Goal: Information Seeking & Learning: Learn about a topic

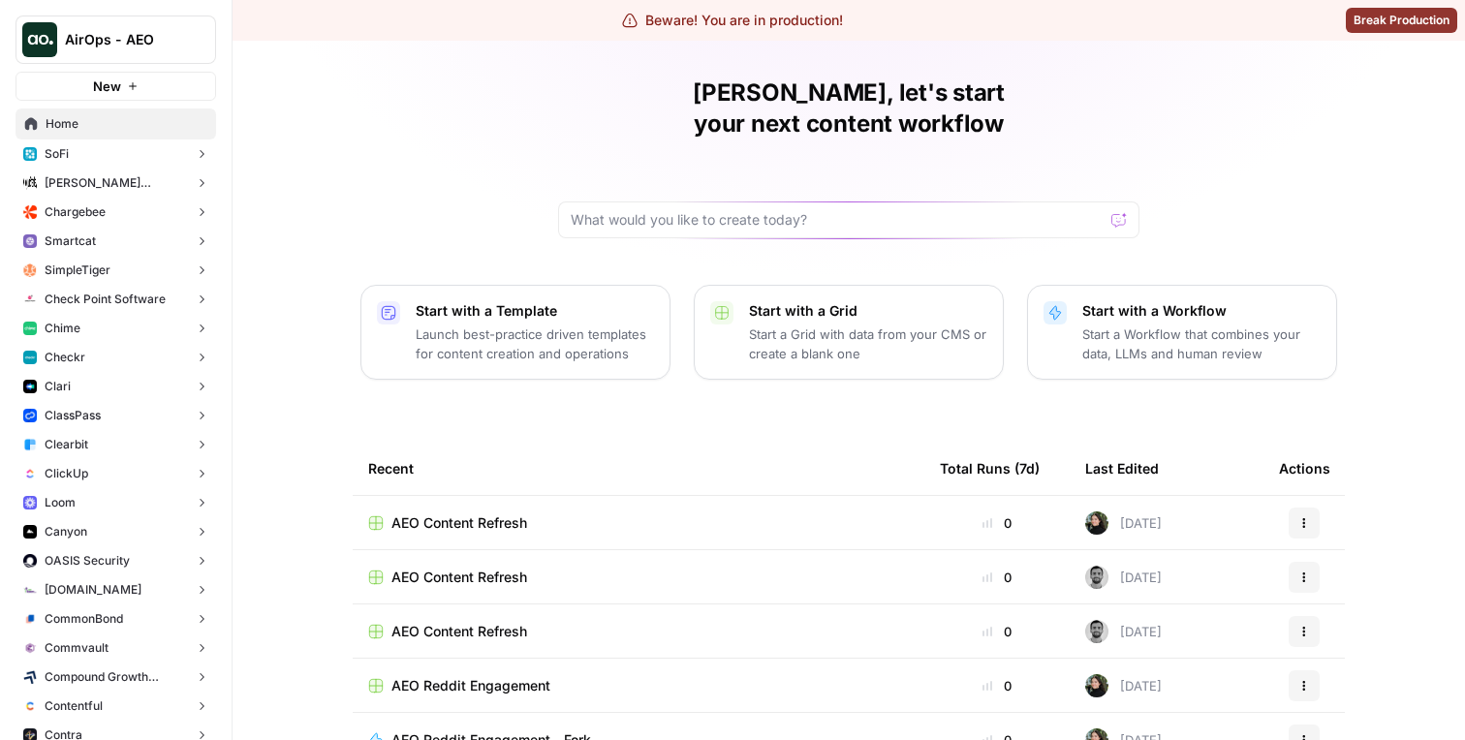
scroll to position [15, 0]
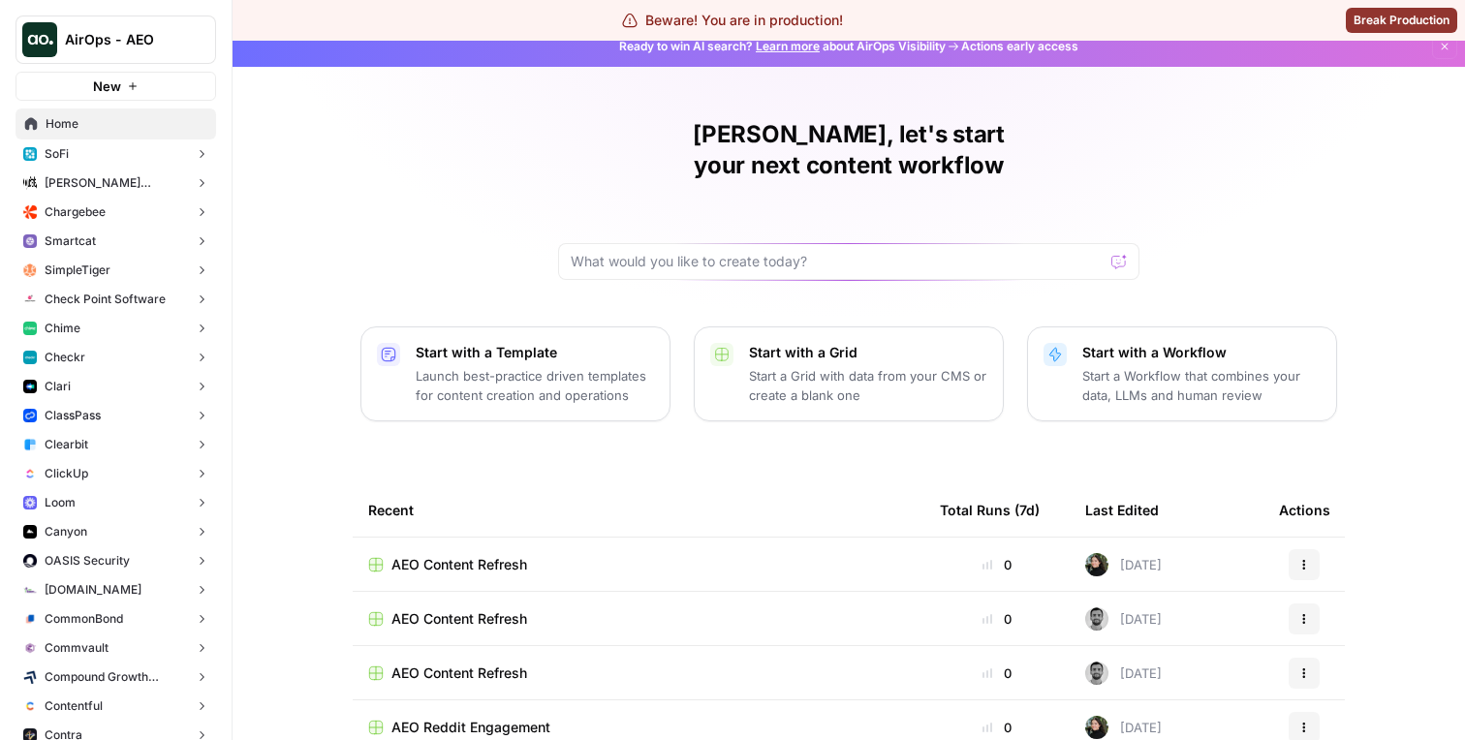
click at [96, 244] on button "Smartcat" at bounding box center [115, 241] width 201 height 29
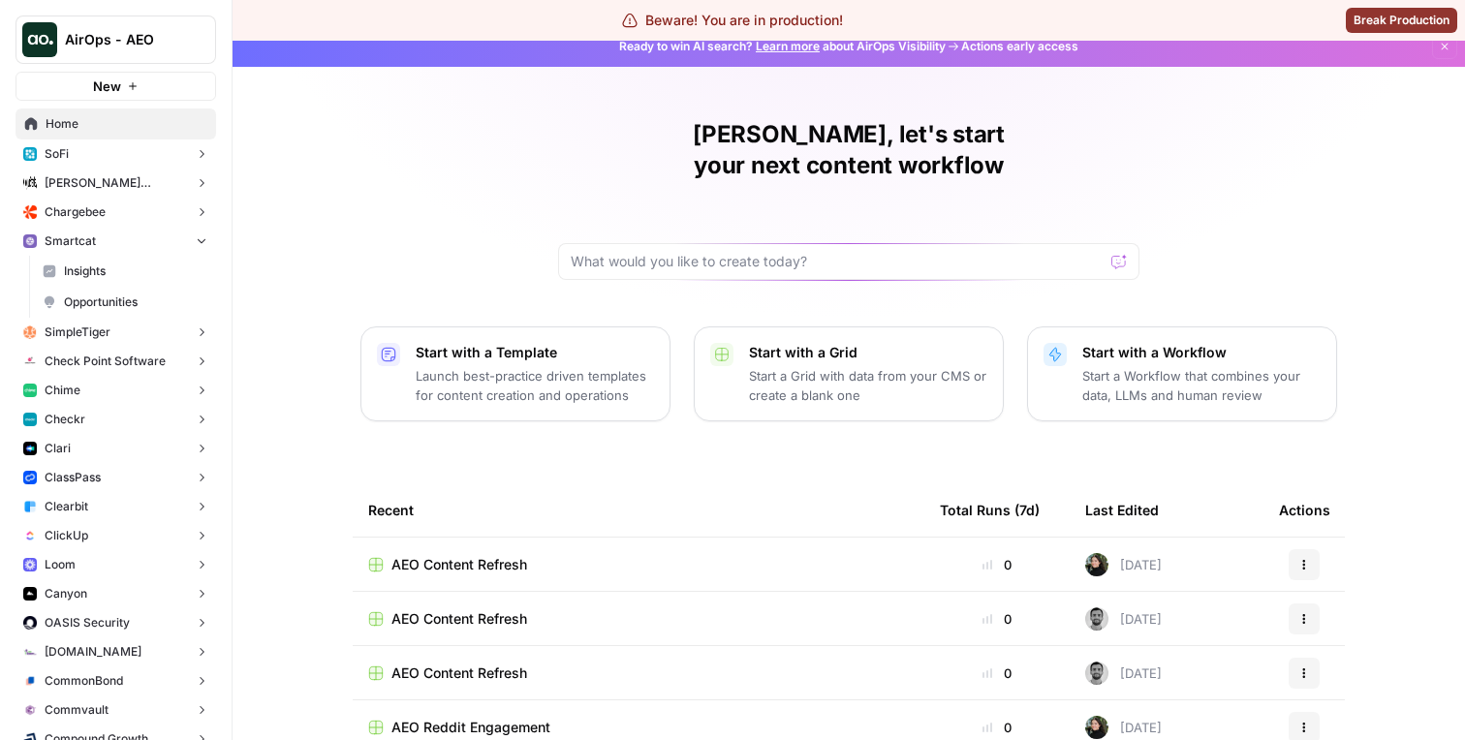
click at [95, 275] on span "Insights" at bounding box center [135, 271] width 143 height 17
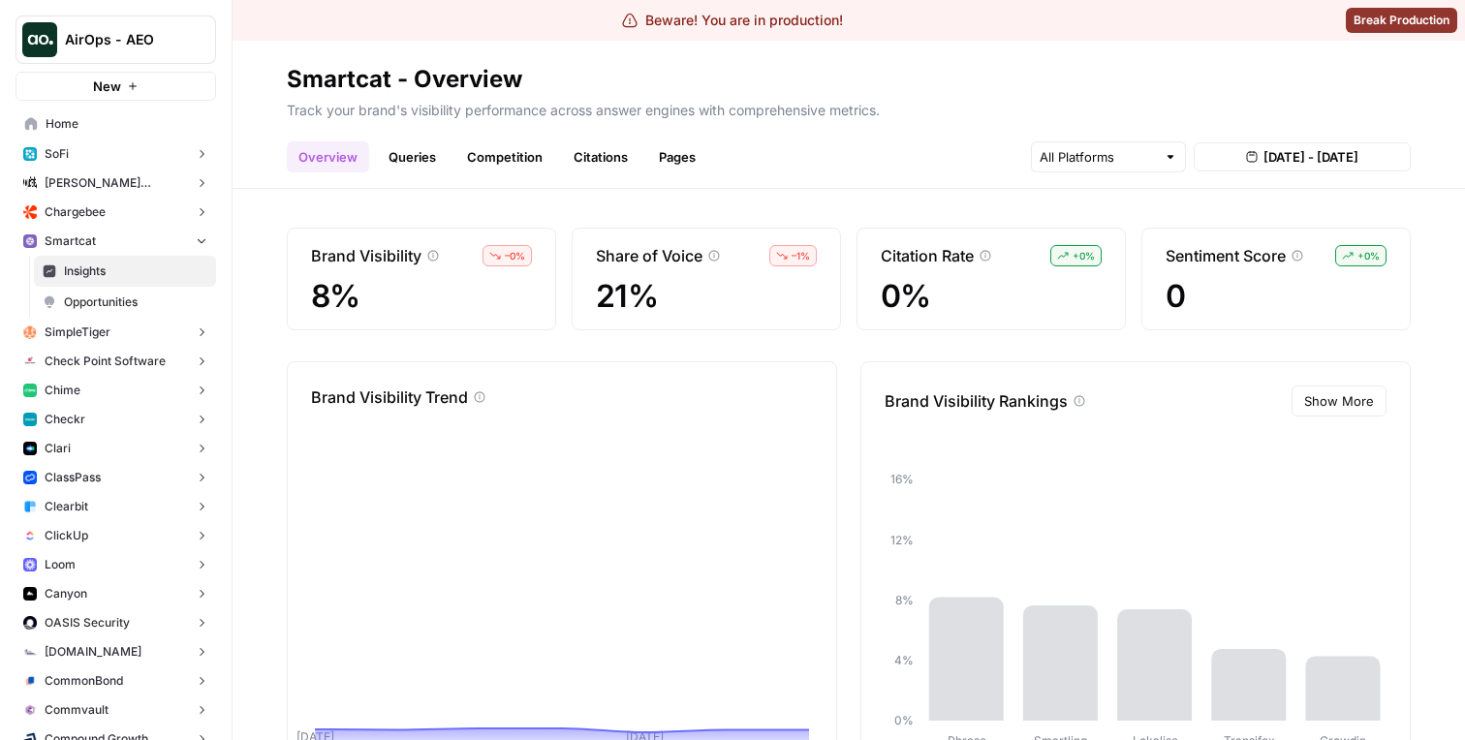
click at [413, 157] on link "Queries" at bounding box center [412, 156] width 71 height 31
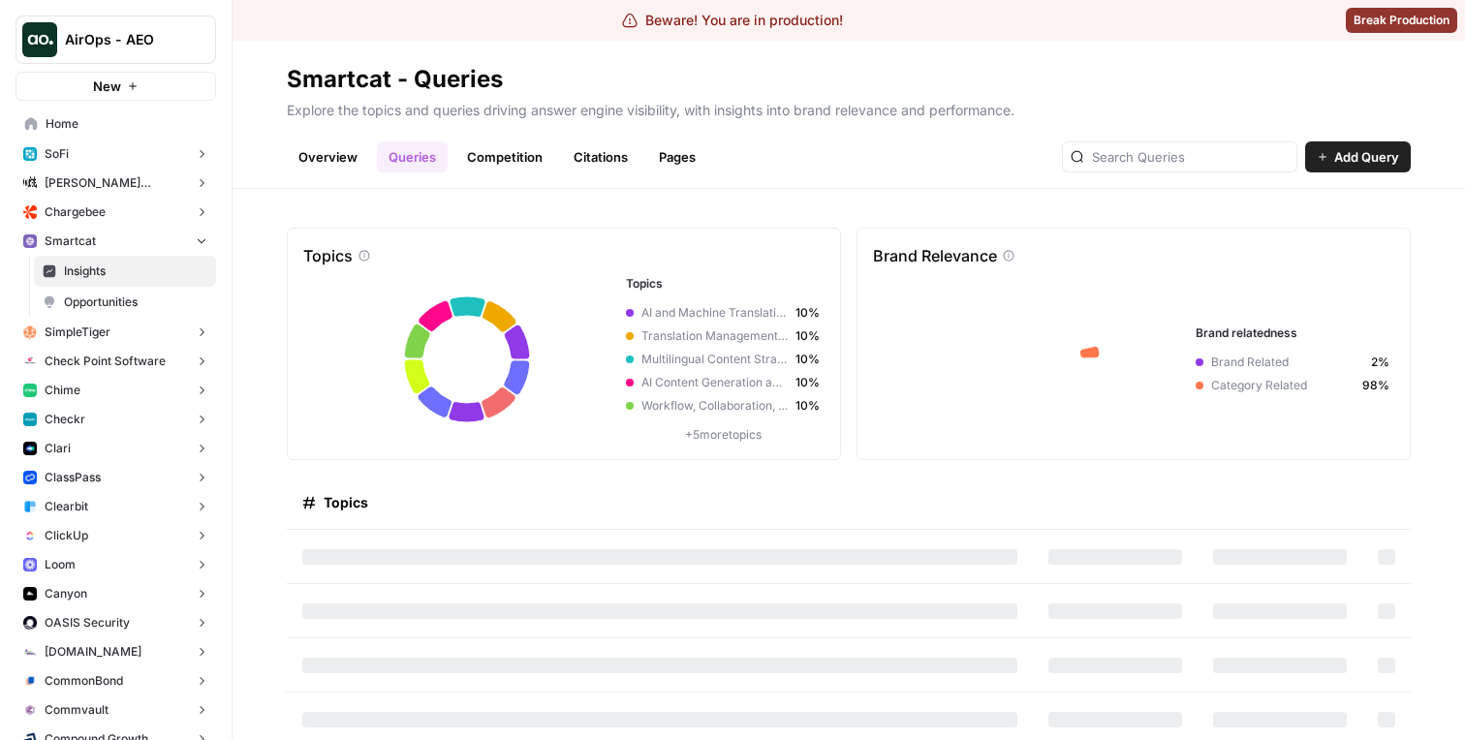
scroll to position [61, 0]
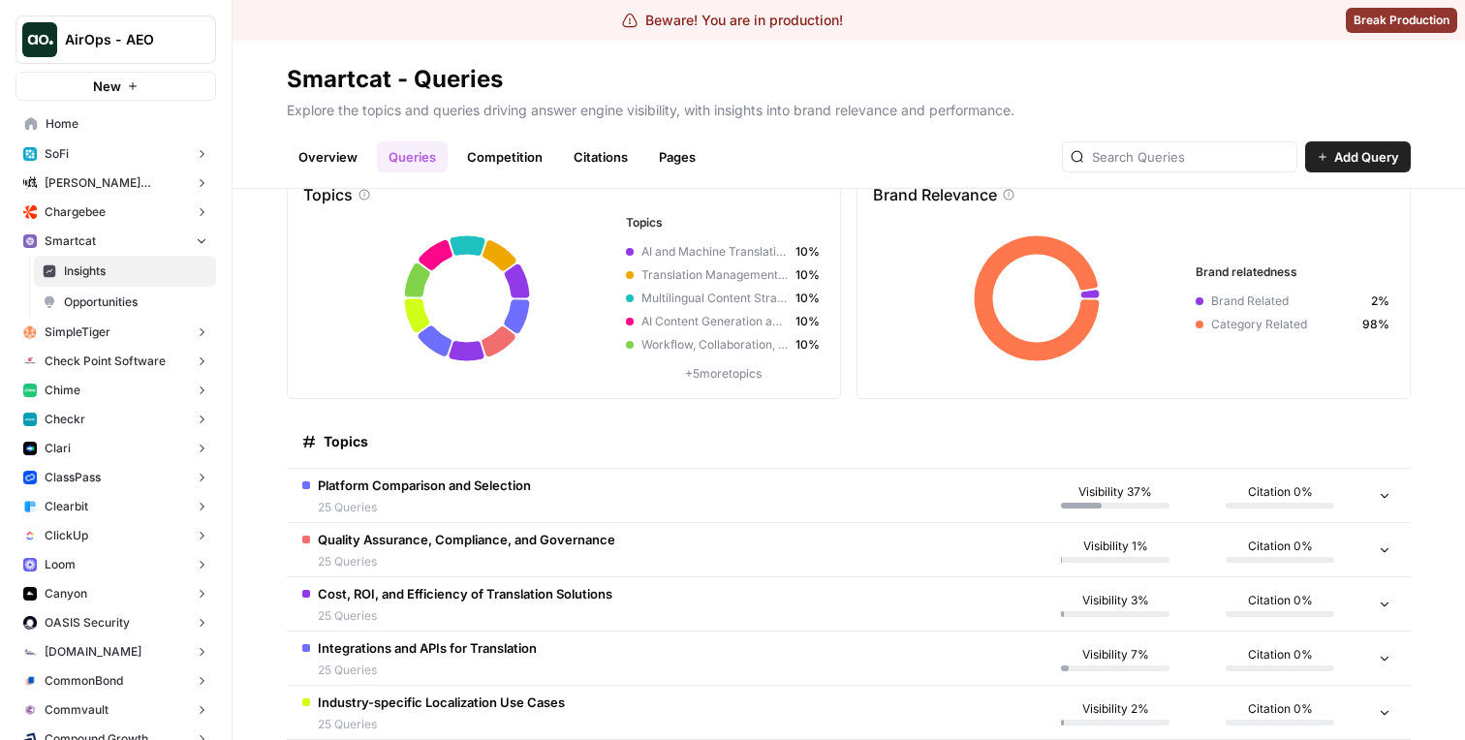
click at [644, 481] on td "Platform Comparison and Selection 25 Queries" at bounding box center [660, 495] width 746 height 53
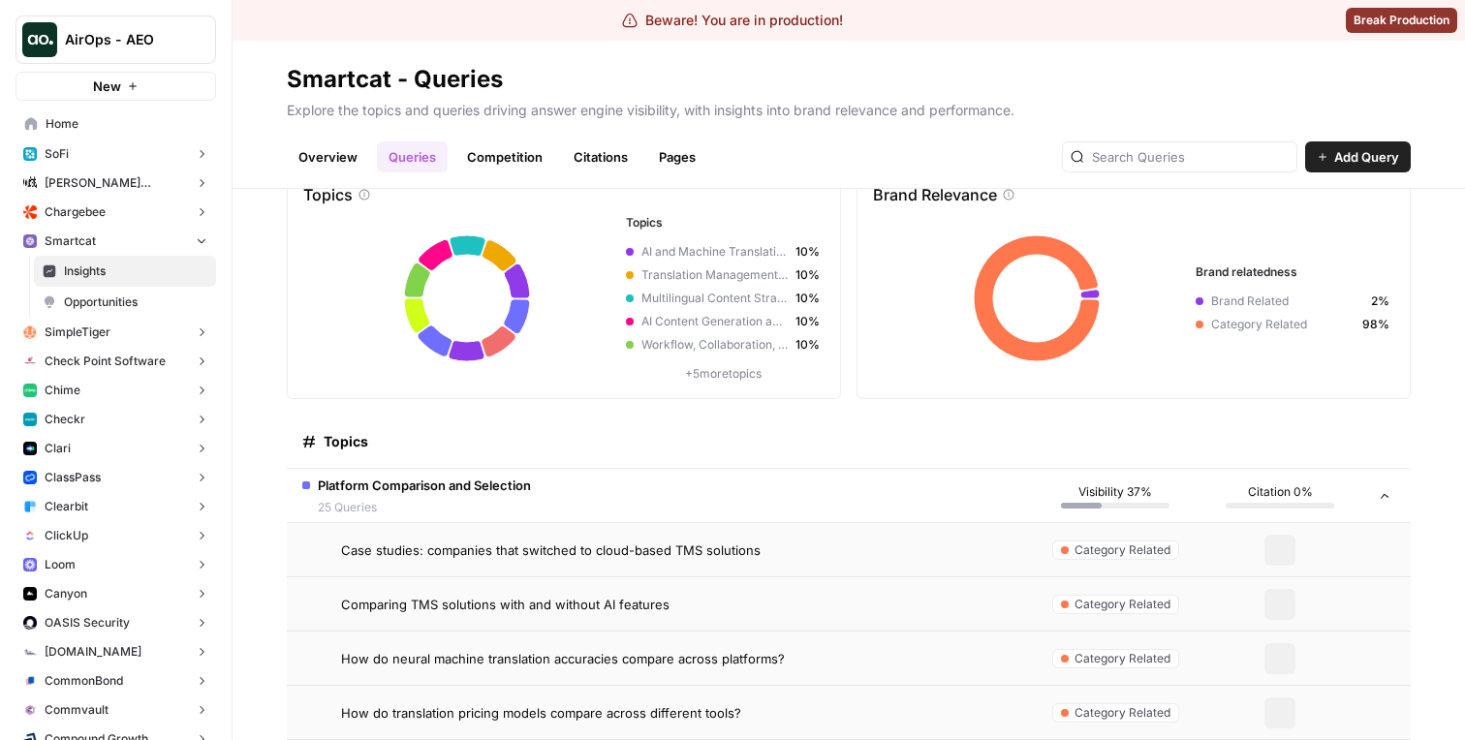
click at [598, 545] on span "Case studies: companies that switched to cloud-based TMS solutions" at bounding box center [550, 550] width 419 height 19
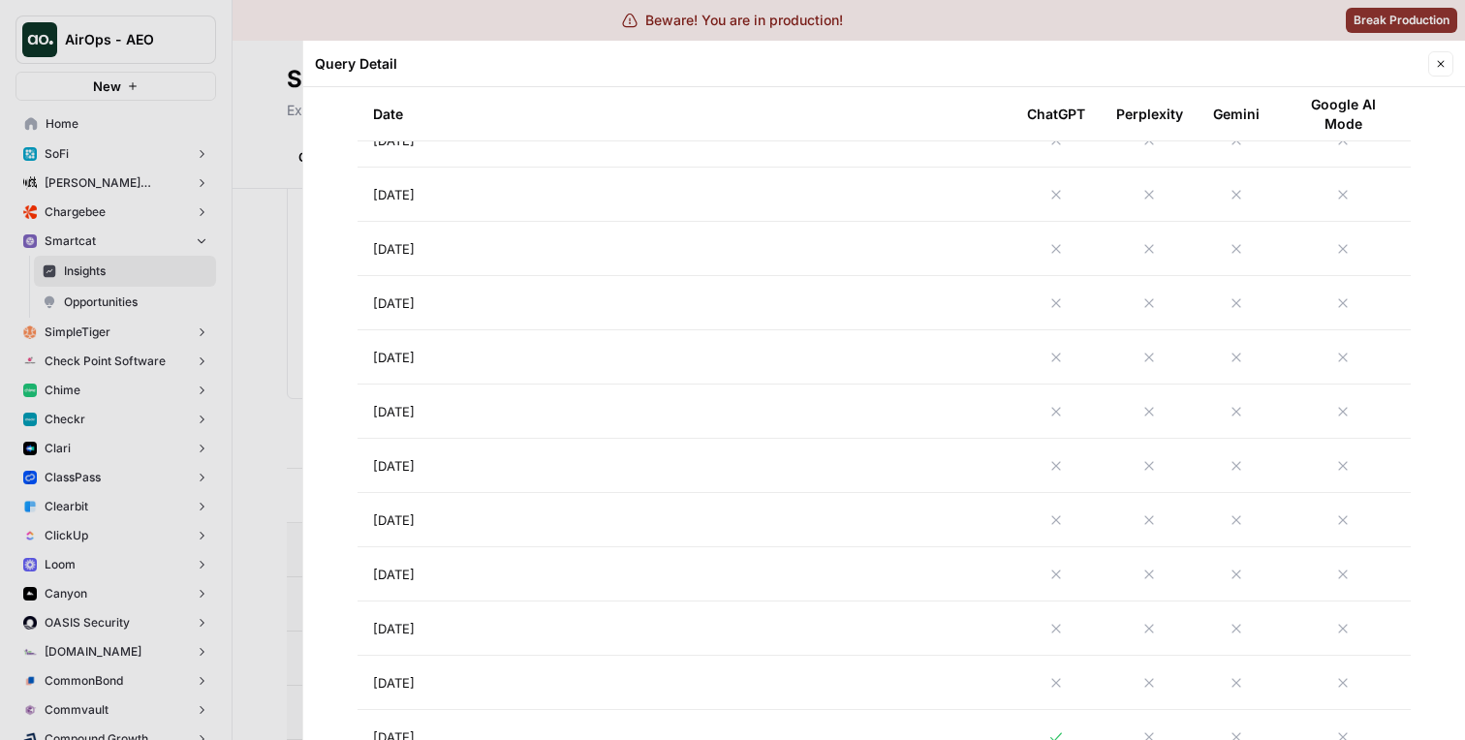
scroll to position [1330, 0]
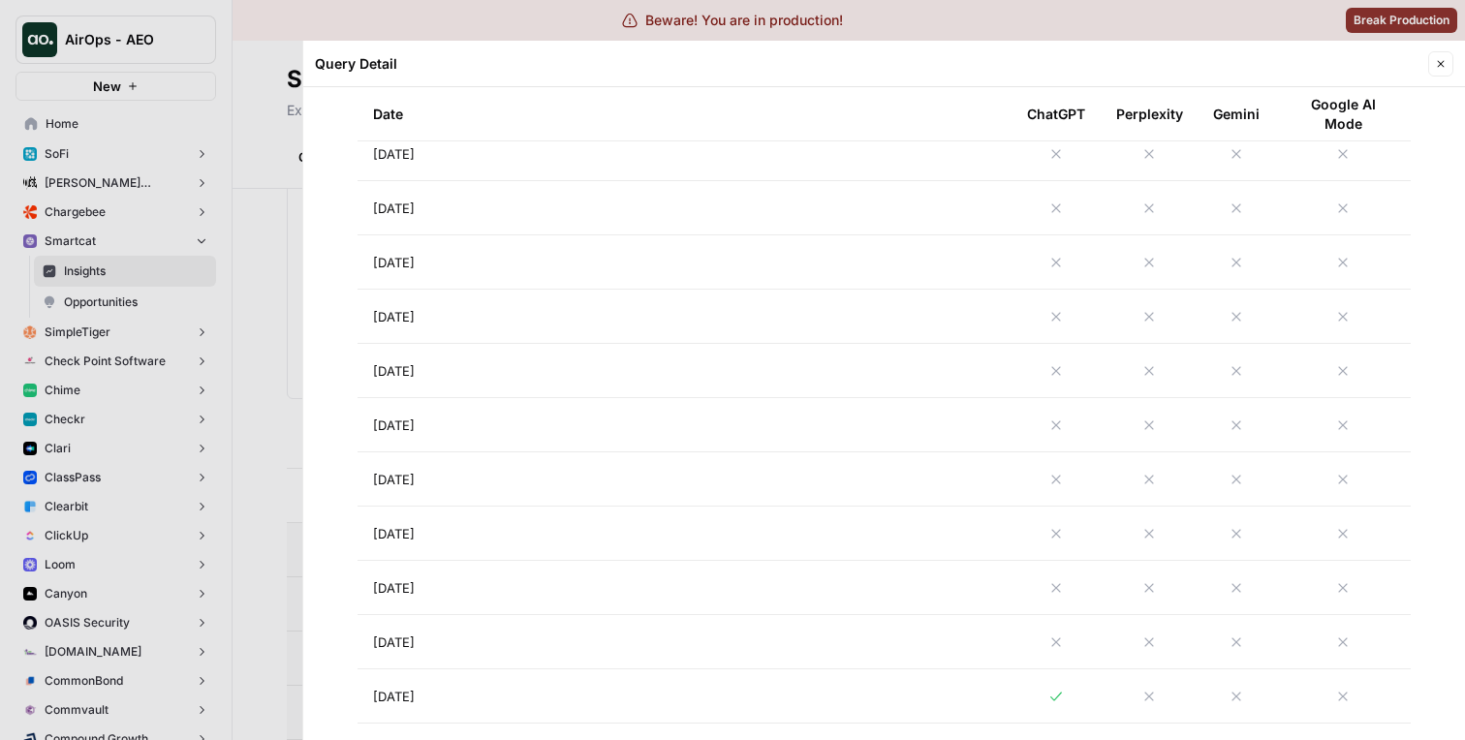
click at [231, 490] on div at bounding box center [732, 370] width 1465 height 740
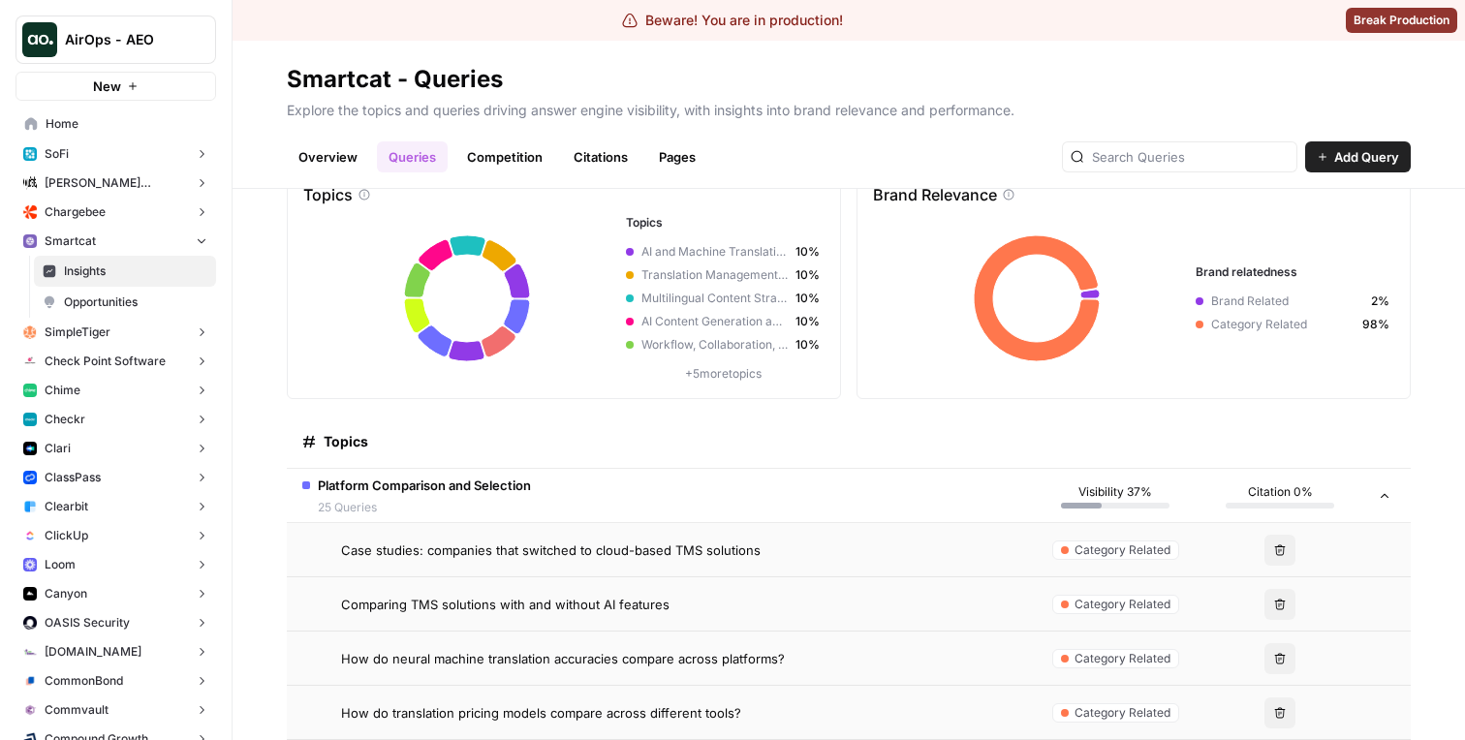
click at [121, 158] on button "SoFi" at bounding box center [115, 153] width 201 height 29
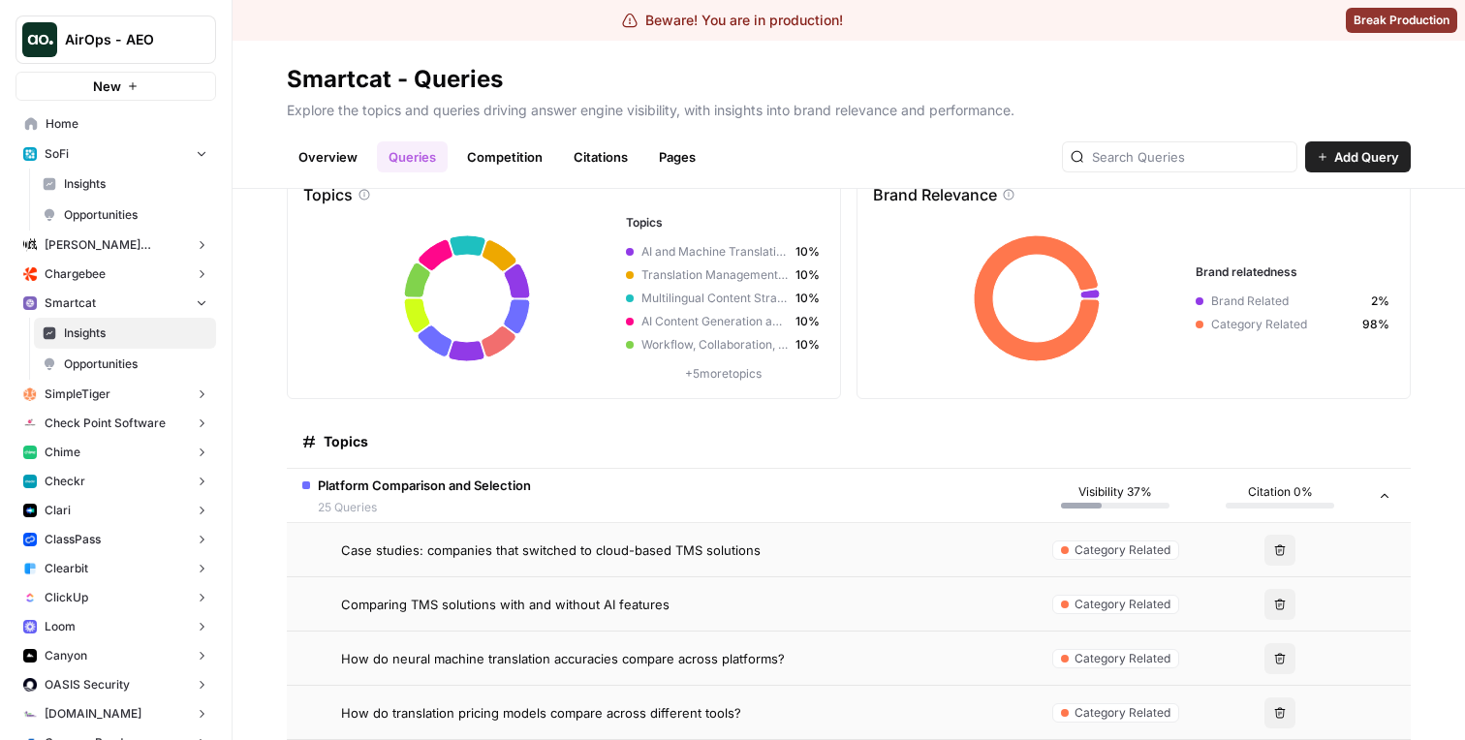
click at [118, 186] on span "Insights" at bounding box center [135, 183] width 143 height 17
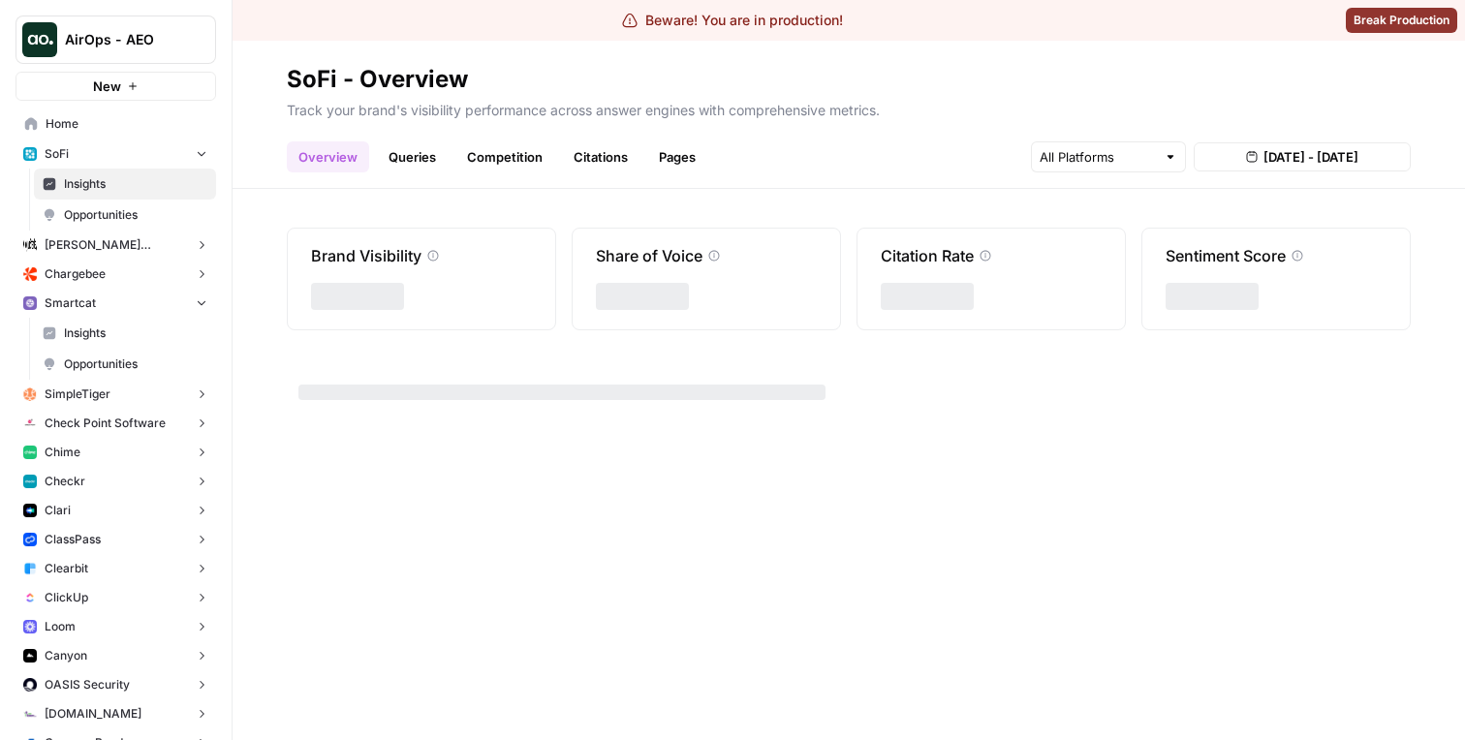
click at [414, 167] on link "Queries" at bounding box center [412, 156] width 71 height 31
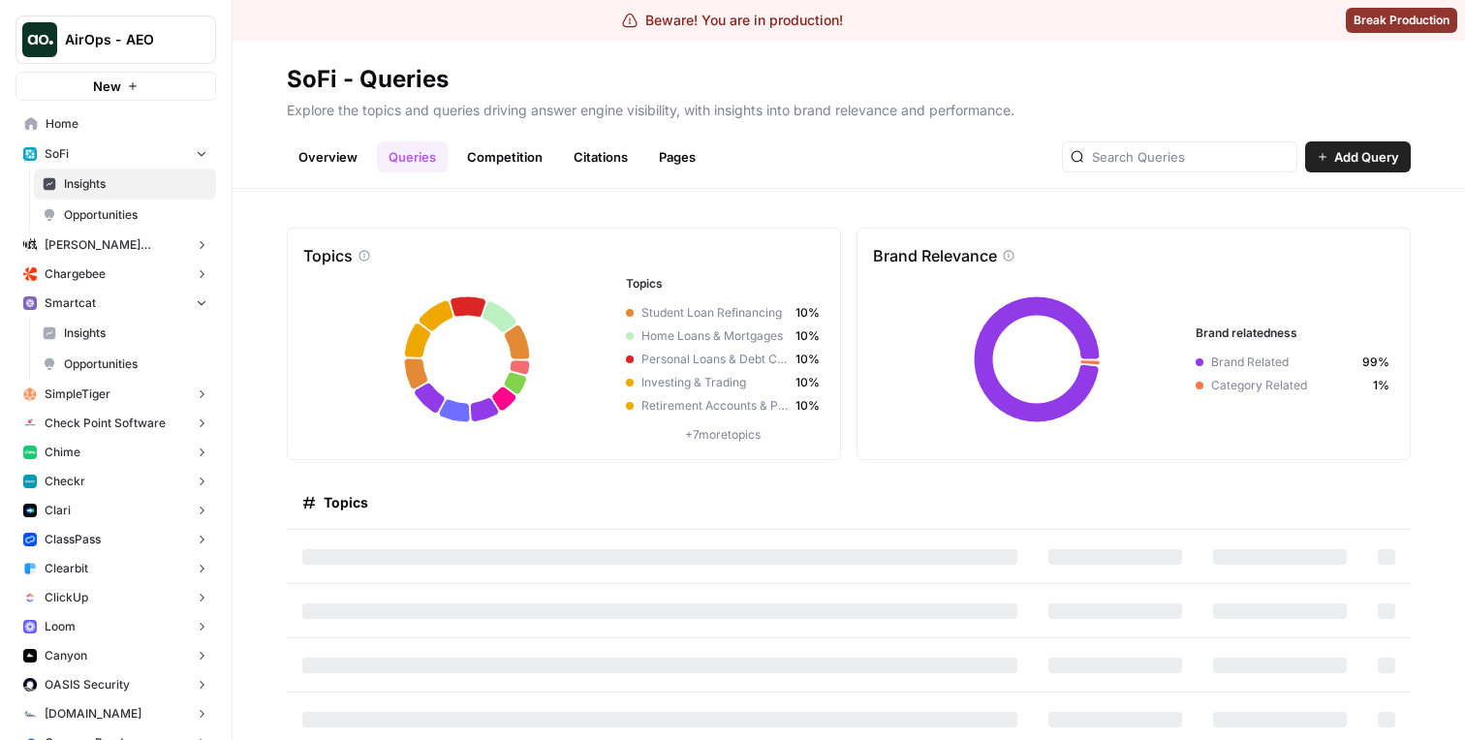
scroll to position [61, 0]
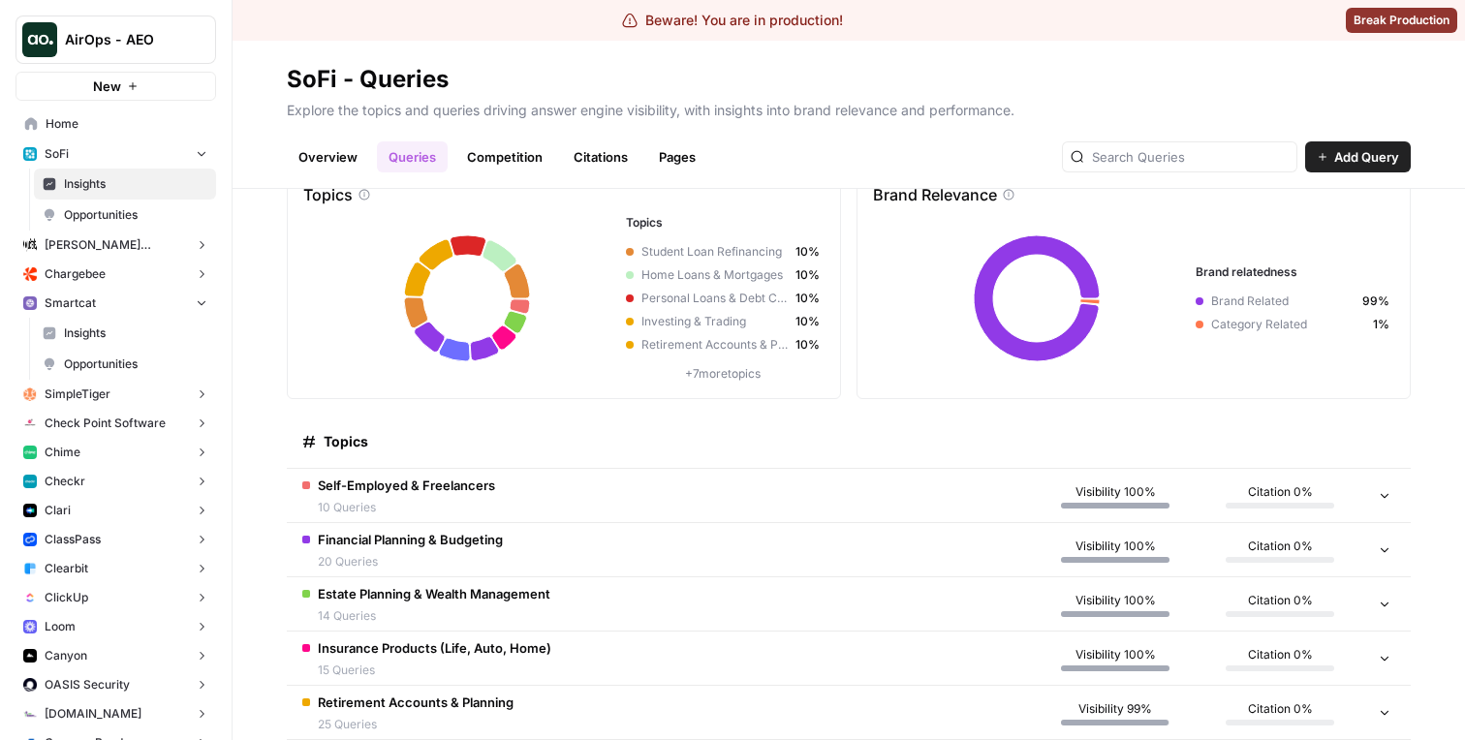
click at [626, 483] on td "Self-Employed & Freelancers 10 Queries" at bounding box center [660, 495] width 746 height 53
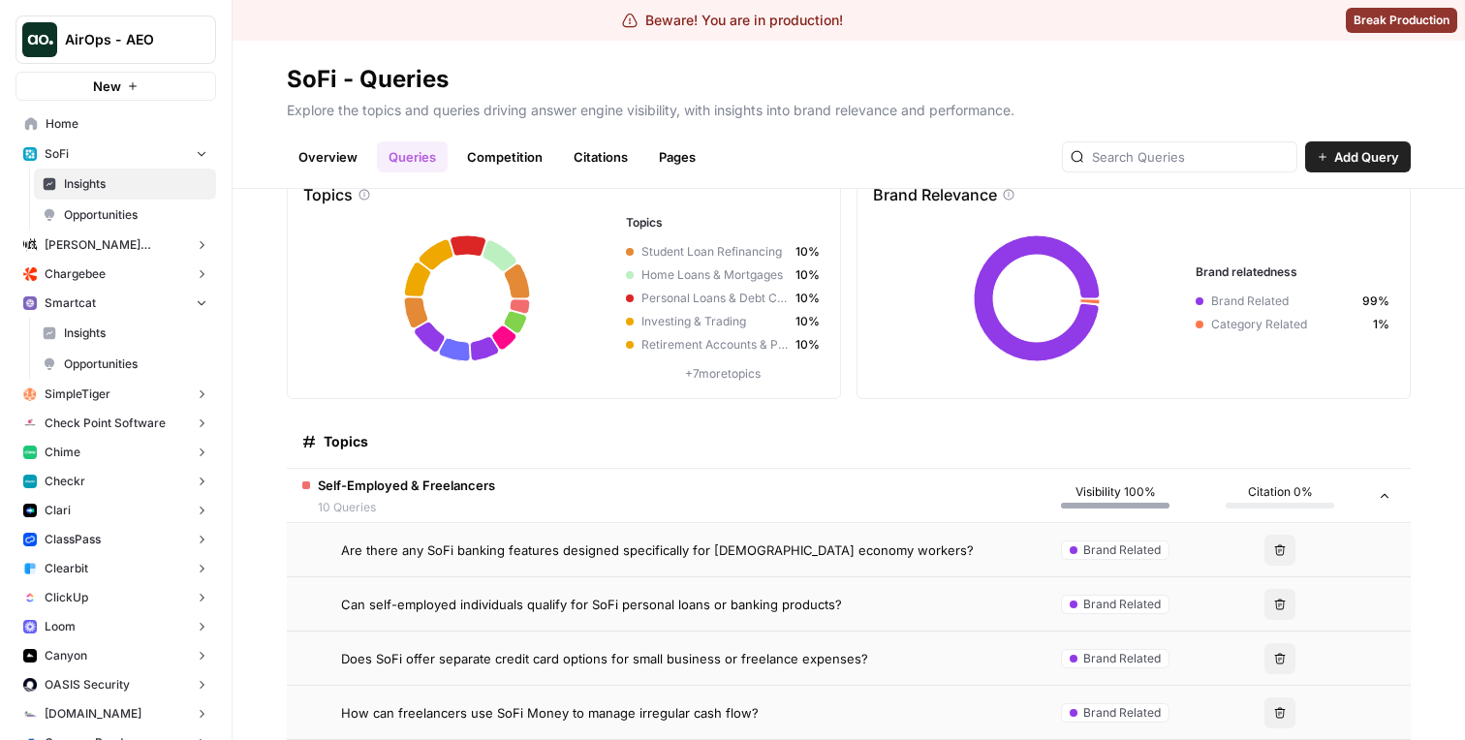
click at [621, 525] on td "Are there any SoFi banking features designed specifically for [DEMOGRAPHIC_DATA…" at bounding box center [660, 549] width 746 height 53
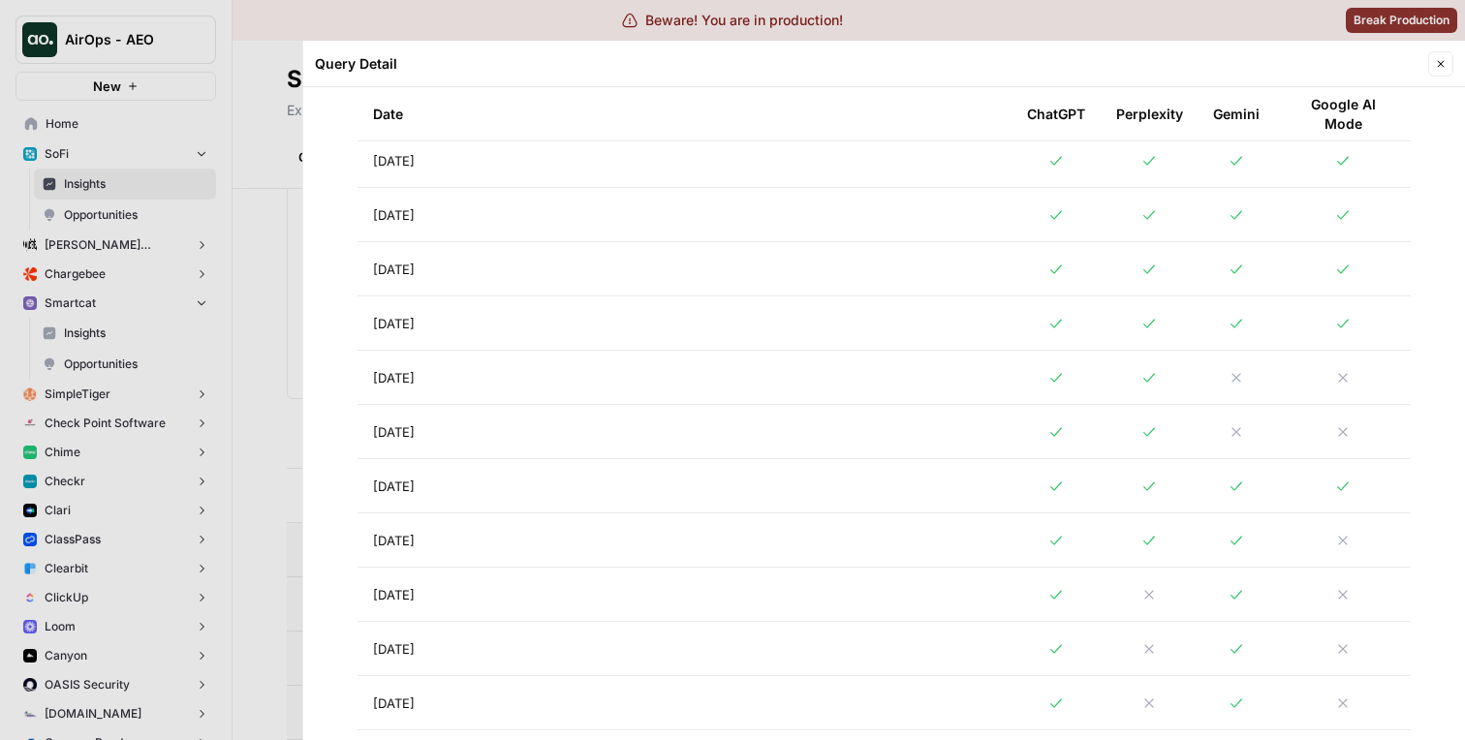
click at [742, 369] on td "[DATE]" at bounding box center [684, 377] width 654 height 53
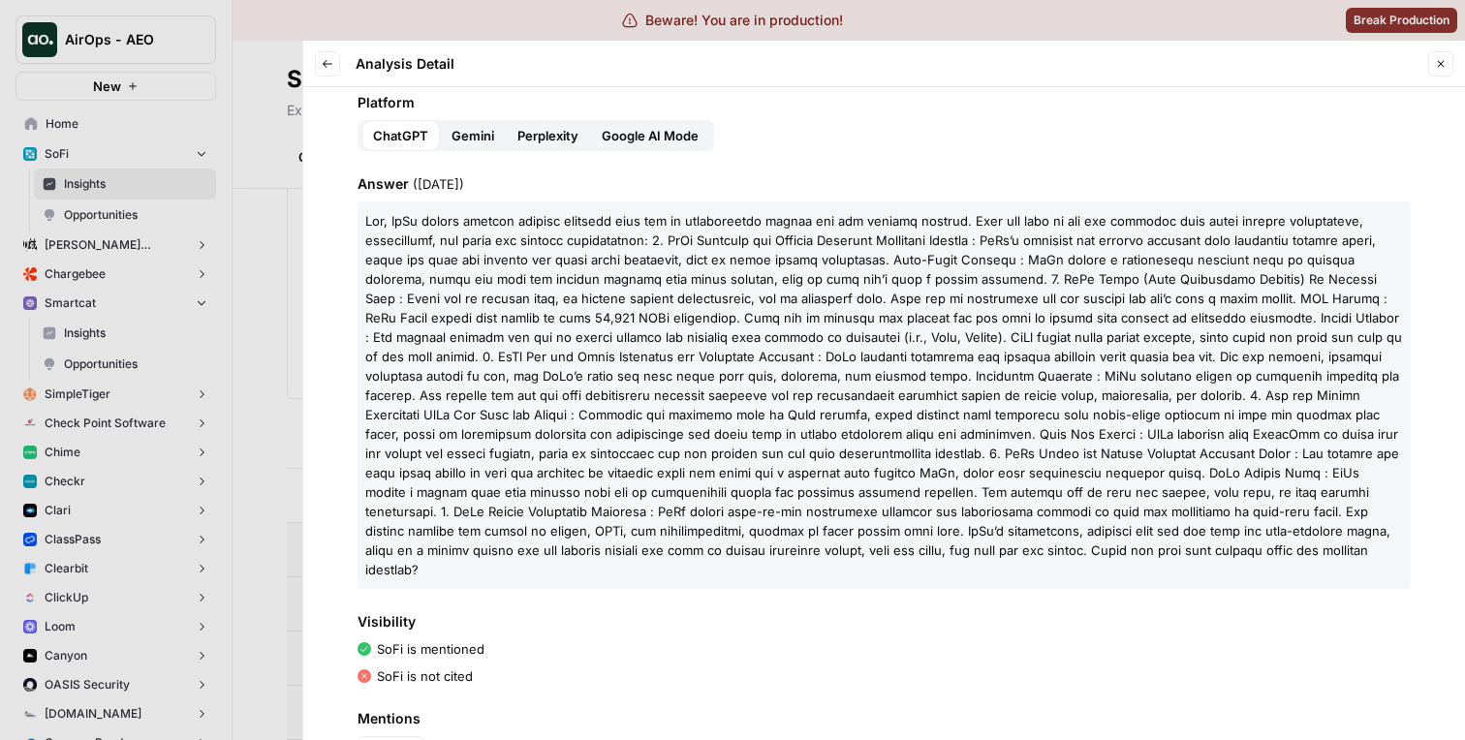
scroll to position [209, 0]
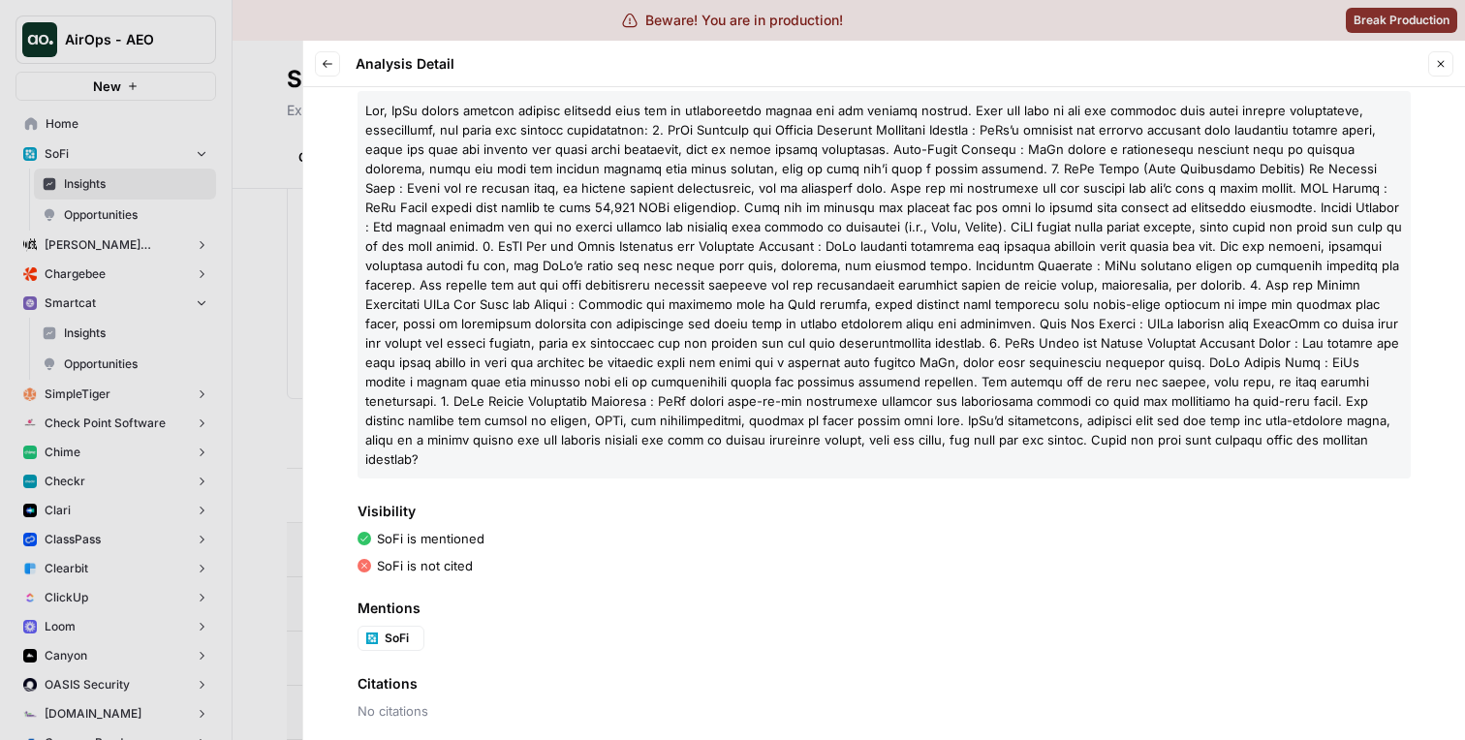
click at [404, 701] on span "No citations" at bounding box center [883, 710] width 1053 height 19
click at [231, 559] on div at bounding box center [732, 370] width 1465 height 740
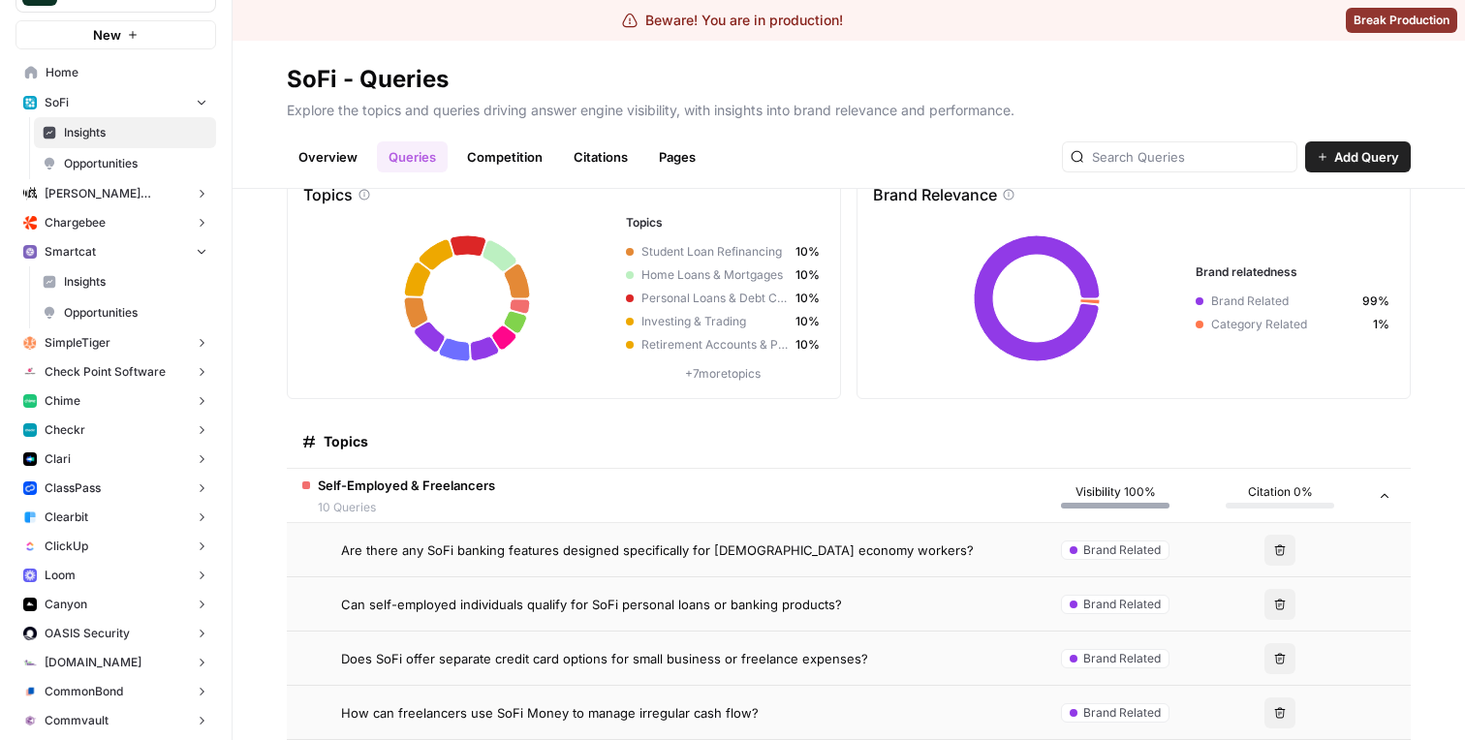
scroll to position [69, 0]
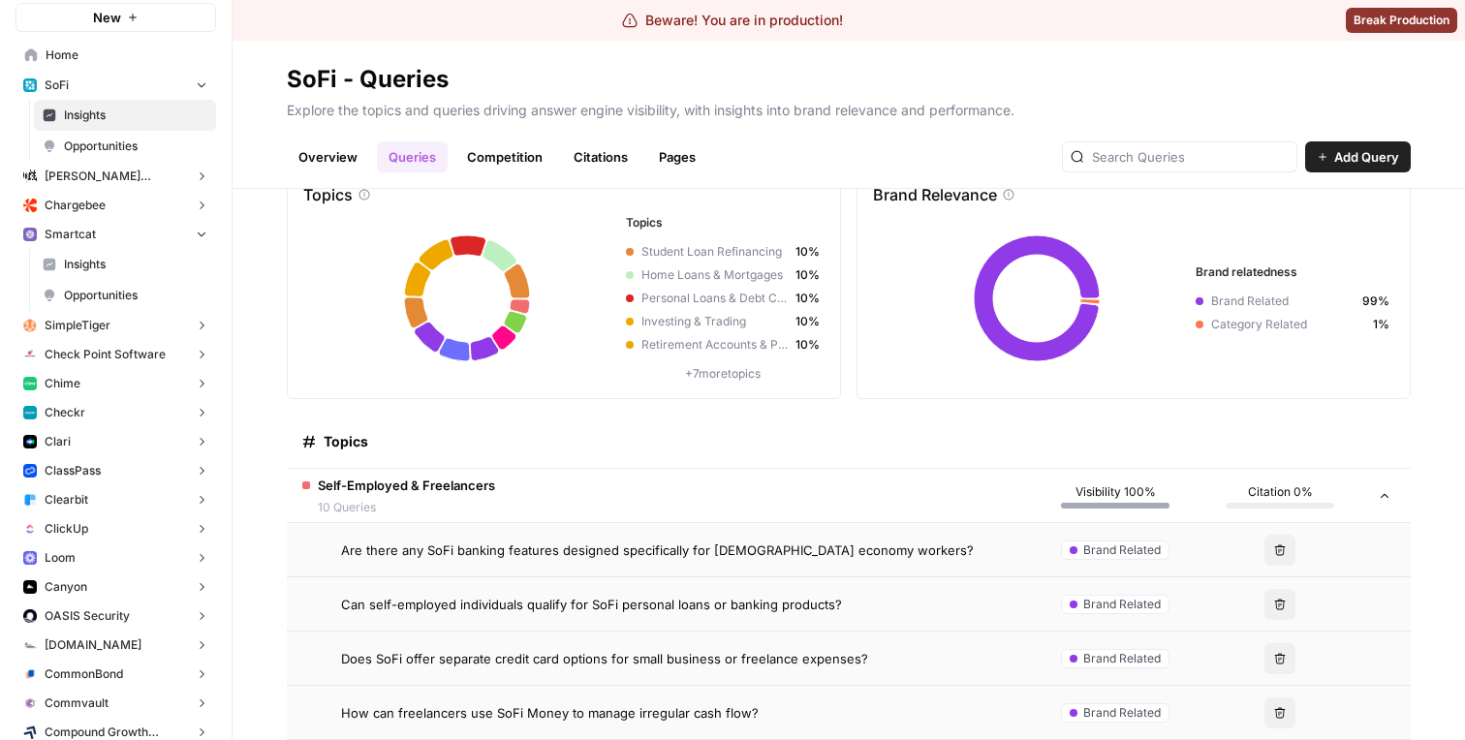
click at [127, 556] on button "Loom" at bounding box center [115, 557] width 201 height 29
click at [128, 583] on span "Insights" at bounding box center [135, 587] width 143 height 17
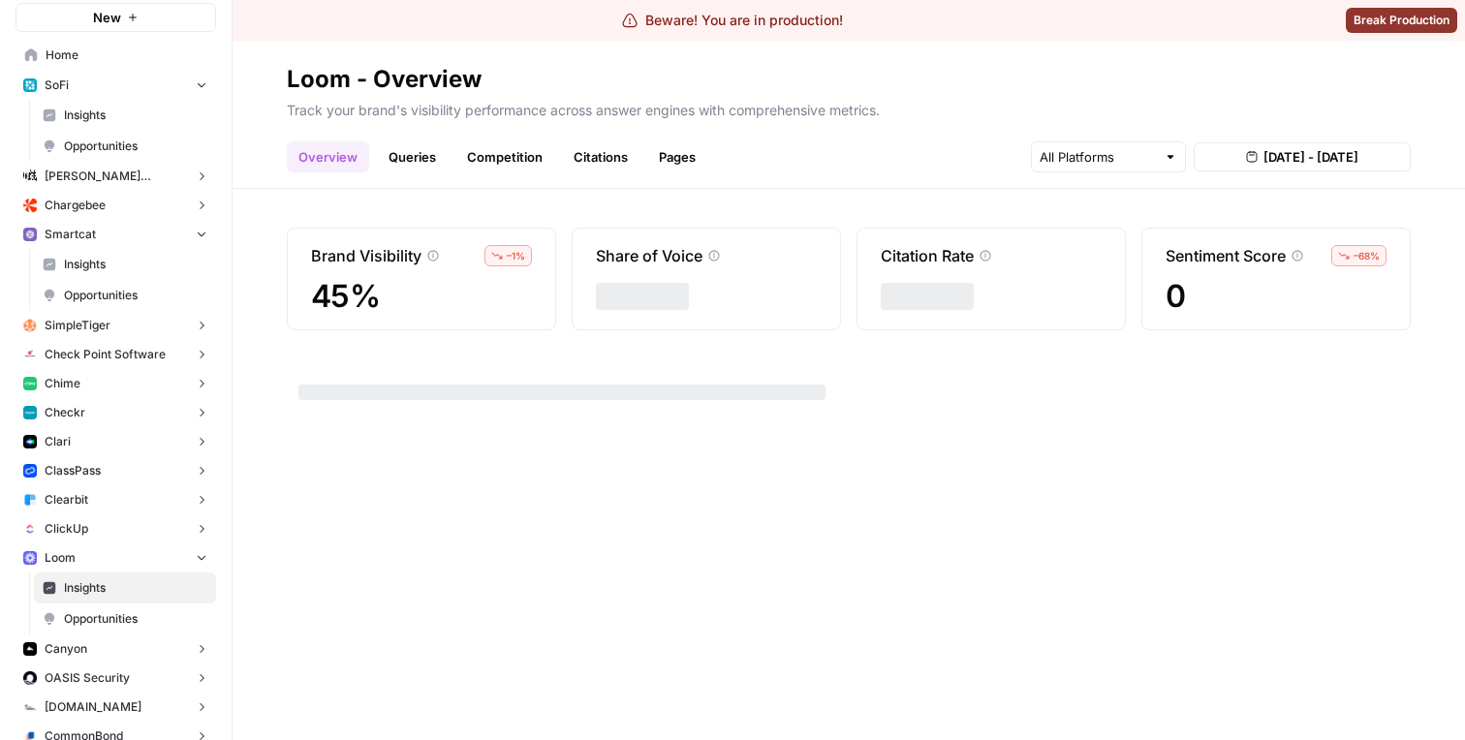
click at [401, 145] on link "Queries" at bounding box center [412, 156] width 71 height 31
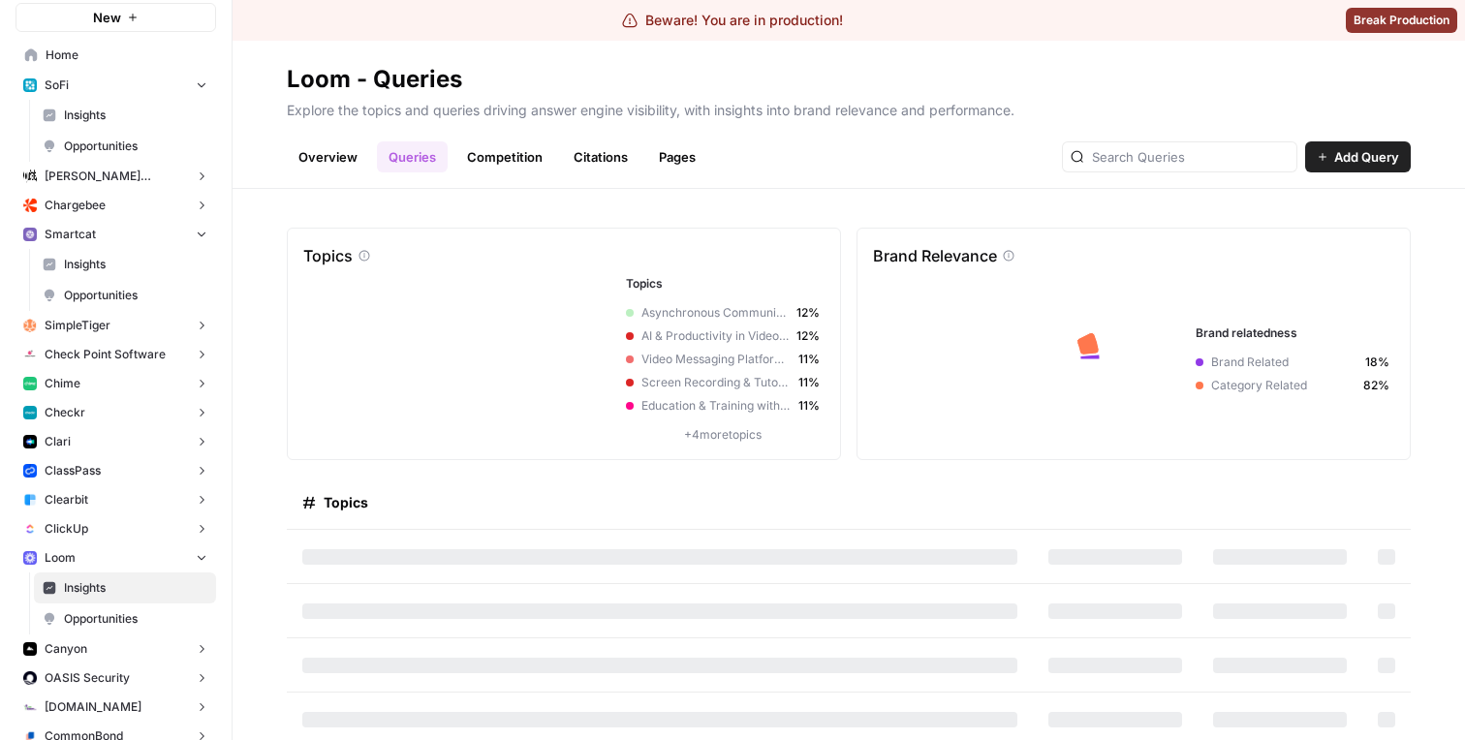
scroll to position [61, 0]
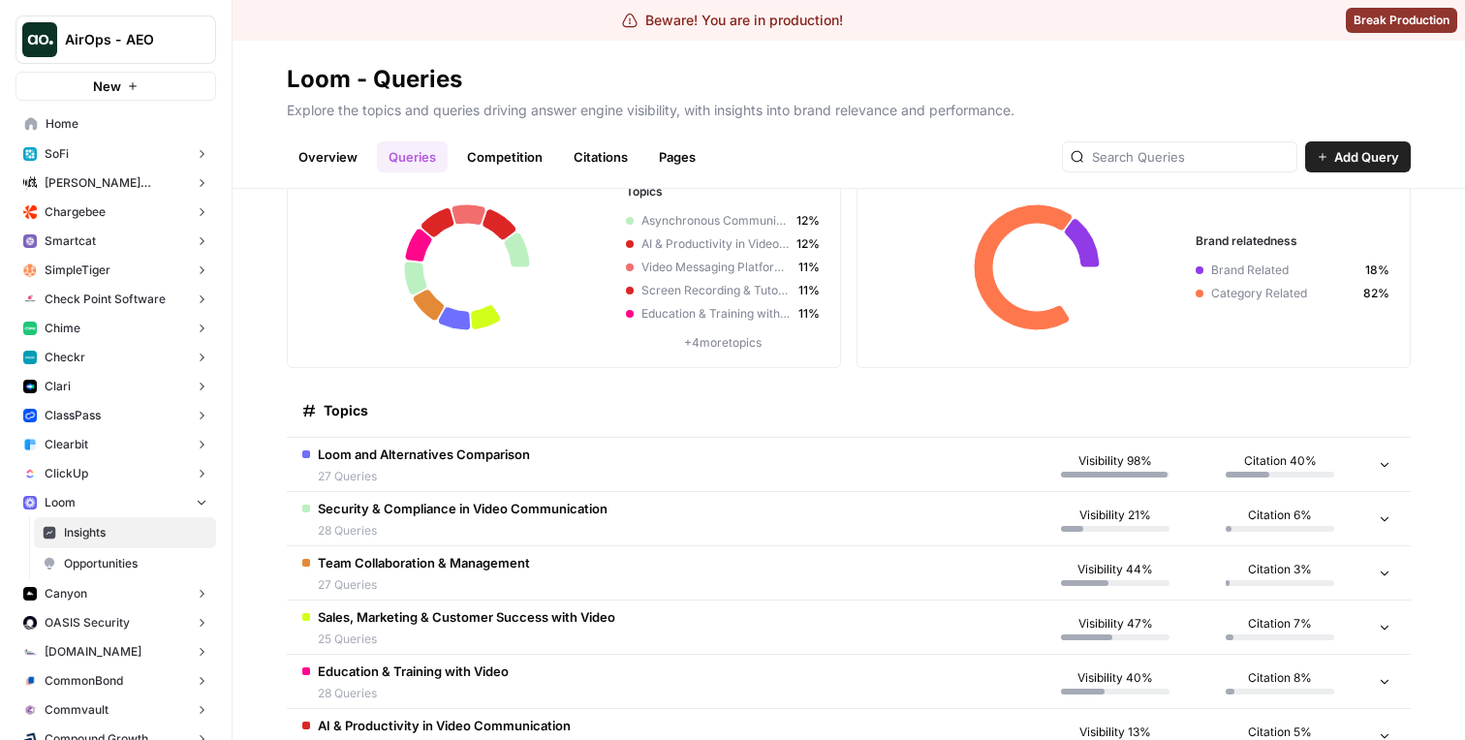
scroll to position [96, 0]
